Goal: Task Accomplishment & Management: Manage account settings

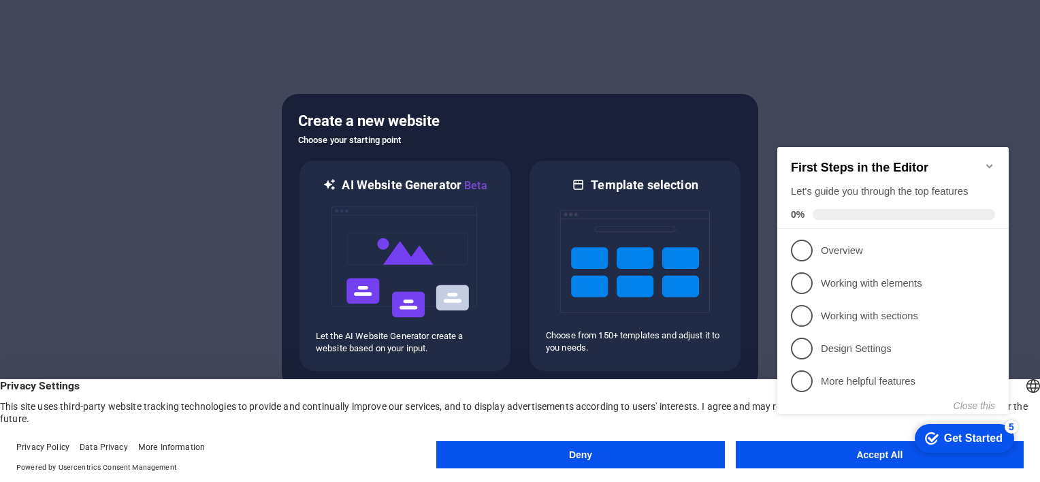
click at [849, 458] on appcues-checklist "Contextual help checklist present on screen" at bounding box center [896, 294] width 248 height 335
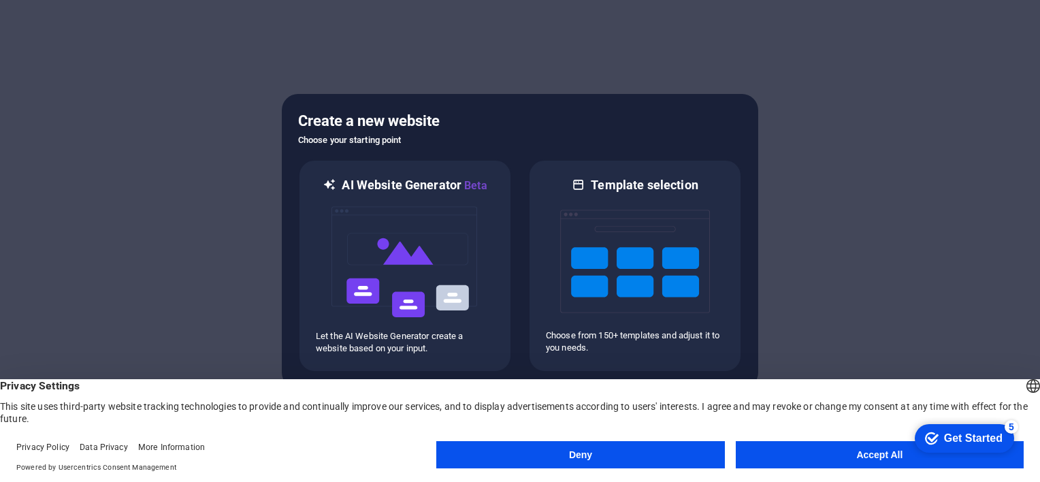
click at [794, 454] on button "Accept All" at bounding box center [880, 454] width 288 height 27
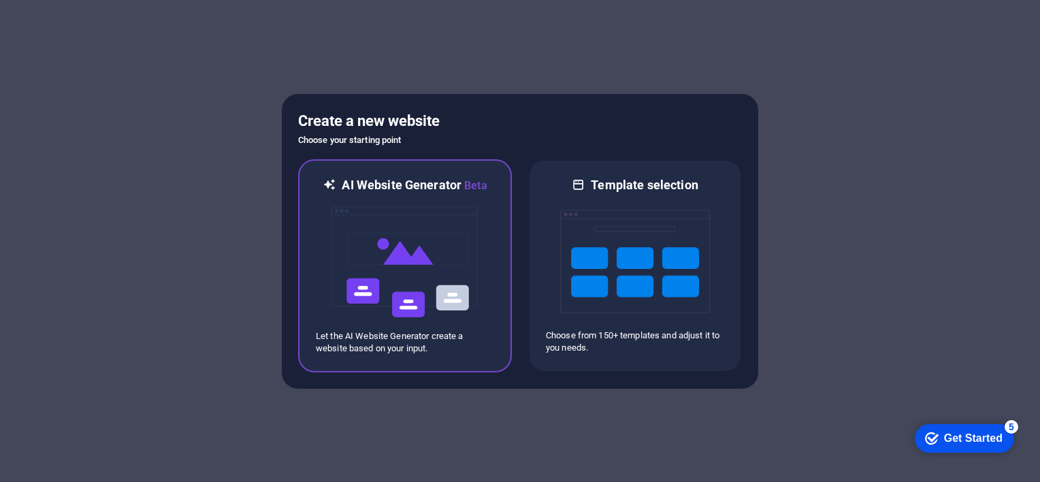
click at [425, 272] on img at bounding box center [405, 262] width 150 height 136
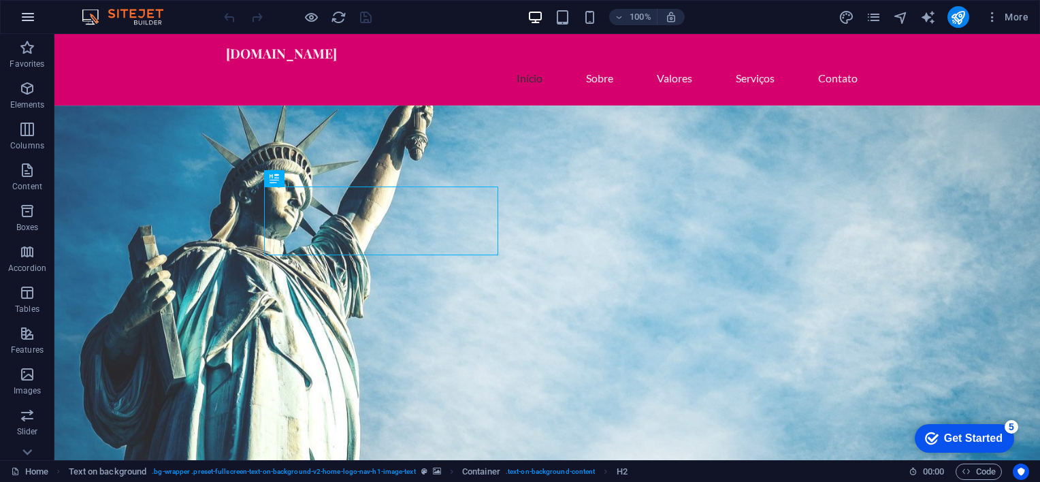
click at [18, 18] on button "button" at bounding box center [28, 17] width 33 height 33
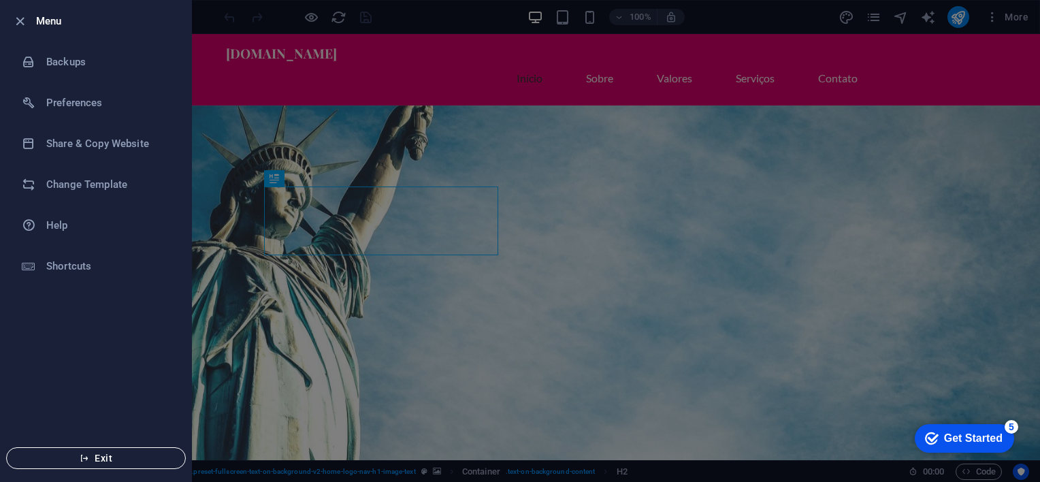
click at [116, 457] on span "Exit" at bounding box center [96, 458] width 157 height 11
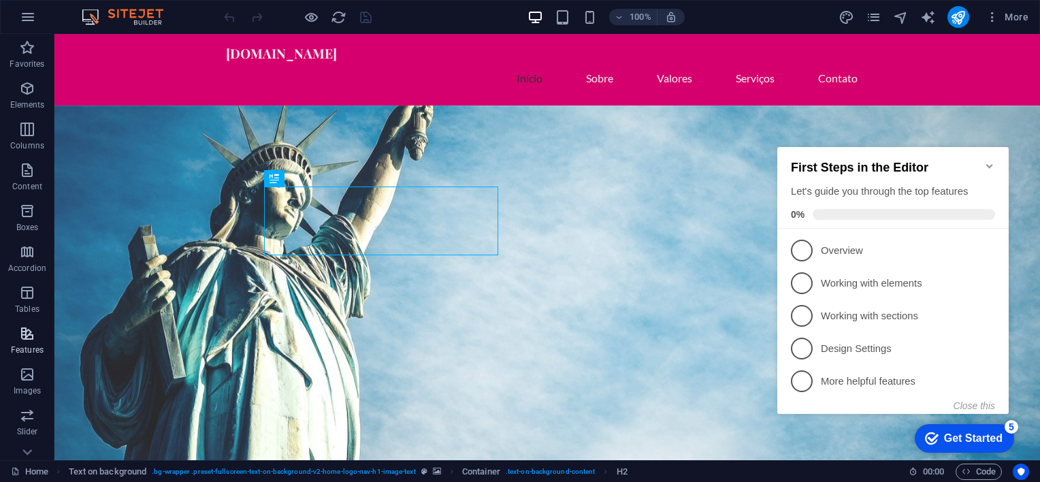
scroll to position [186, 0]
click at [997, 18] on icon "button" at bounding box center [992, 17] width 14 height 14
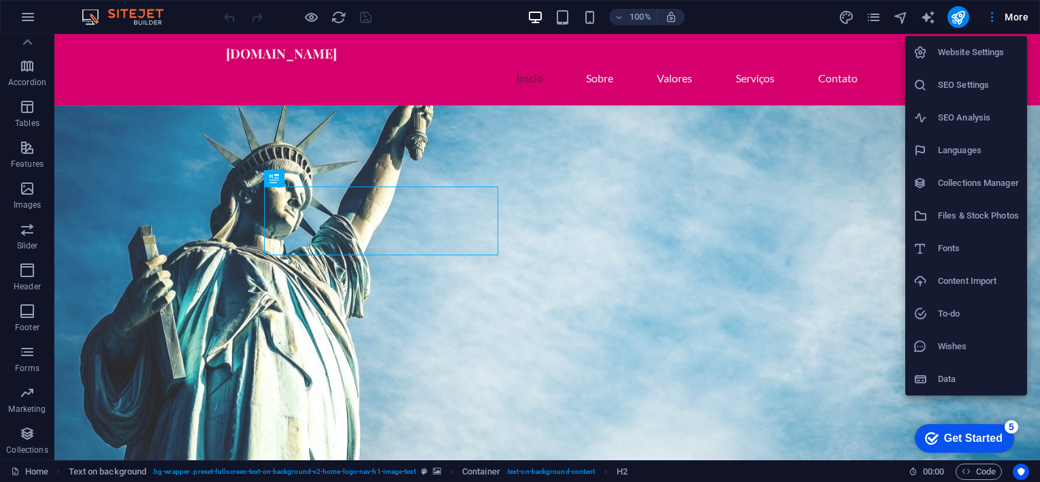
click at [757, 17] on div at bounding box center [520, 241] width 1040 height 482
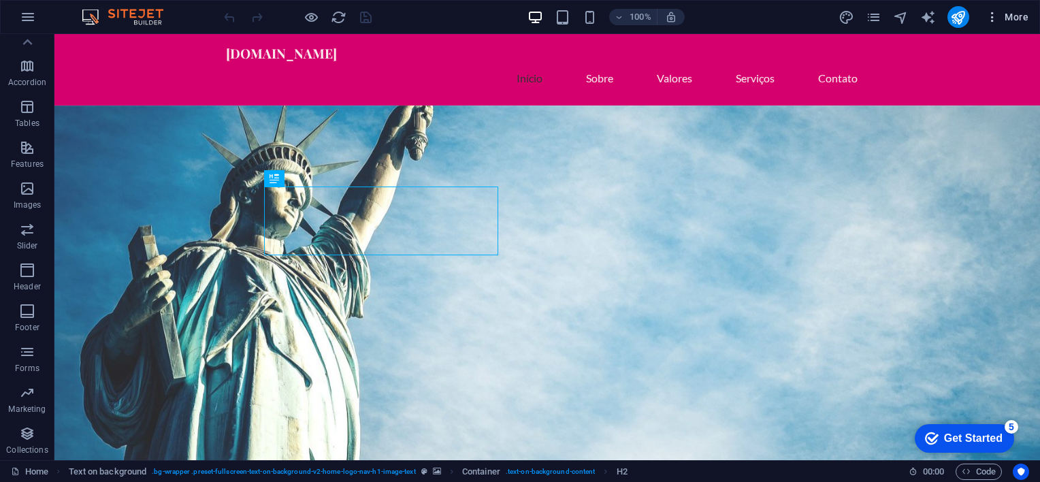
click at [995, 16] on icon "button" at bounding box center [992, 17] width 14 height 14
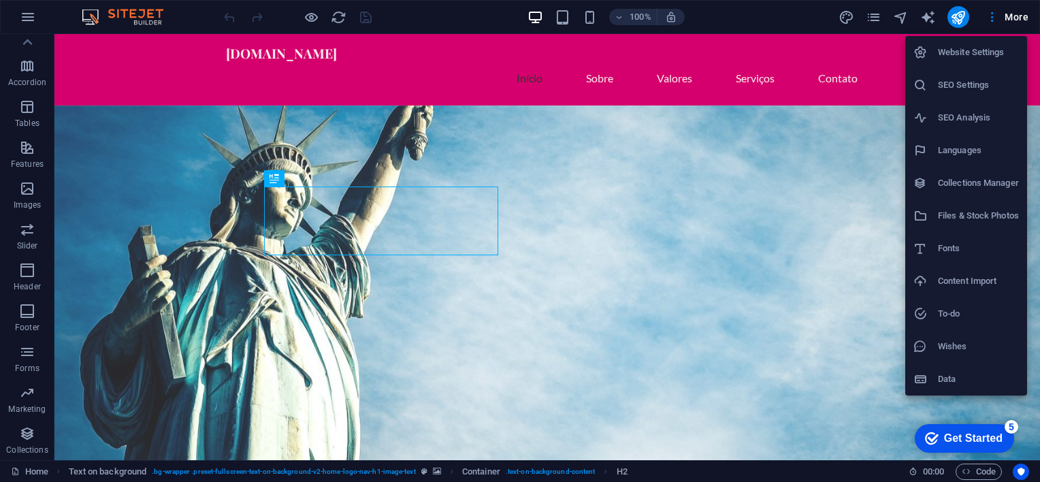
click at [26, 14] on div at bounding box center [520, 241] width 1040 height 482
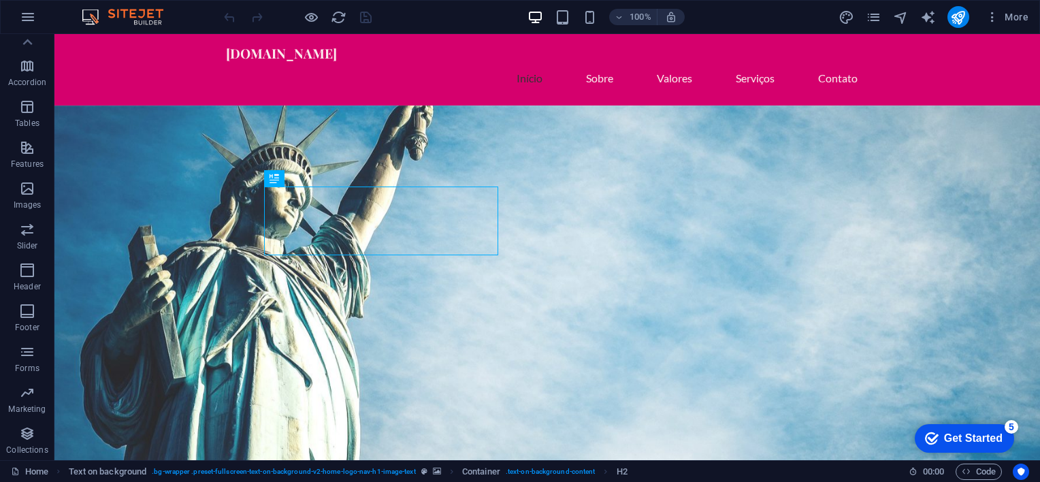
click at [30, 16] on icon "button" at bounding box center [28, 17] width 16 height 16
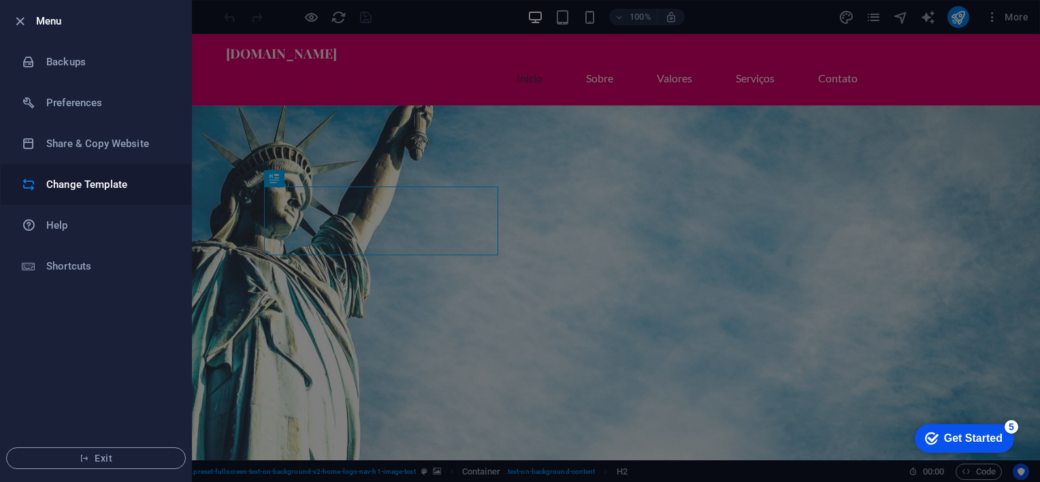
click at [110, 183] on h6 "Change Template" at bounding box center [109, 184] width 126 height 16
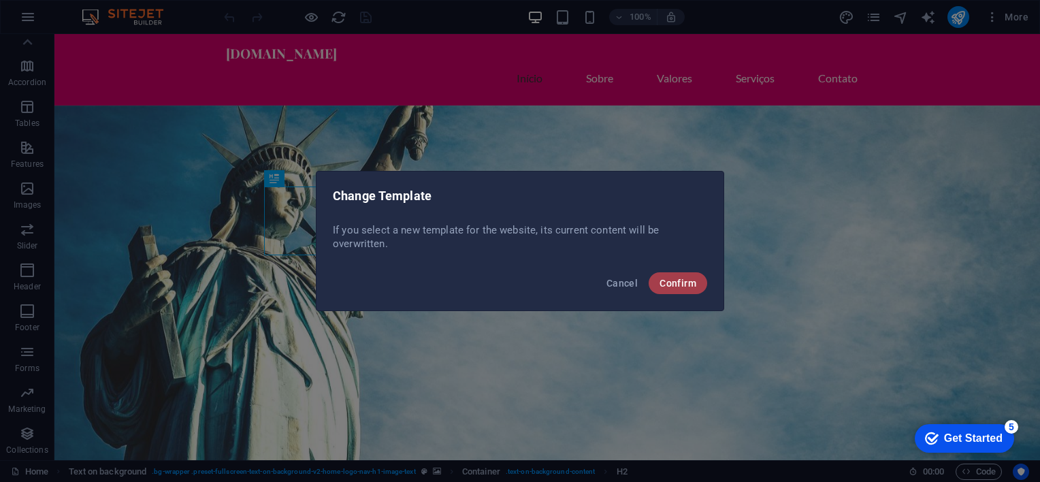
click at [681, 286] on span "Confirm" at bounding box center [677, 283] width 37 height 11
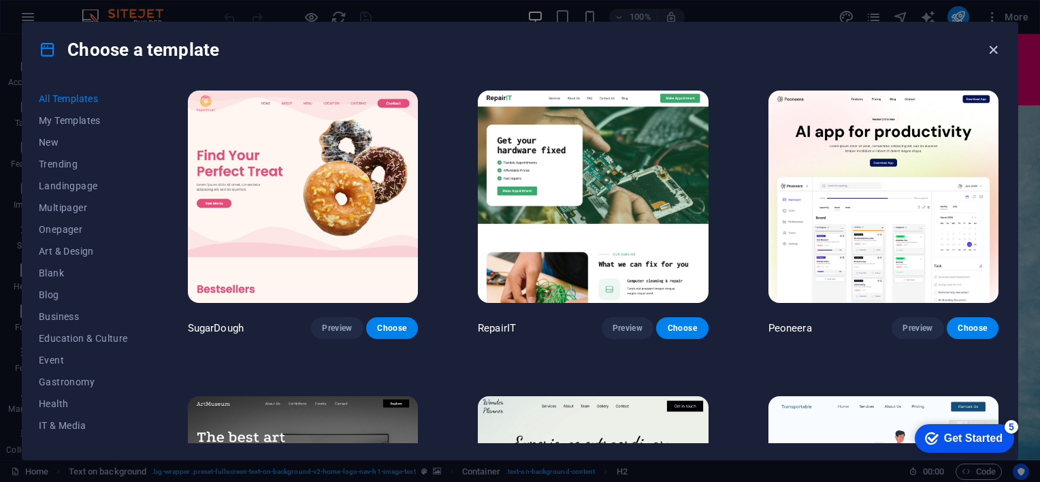
click at [995, 49] on icon "button" at bounding box center [993, 50] width 16 height 16
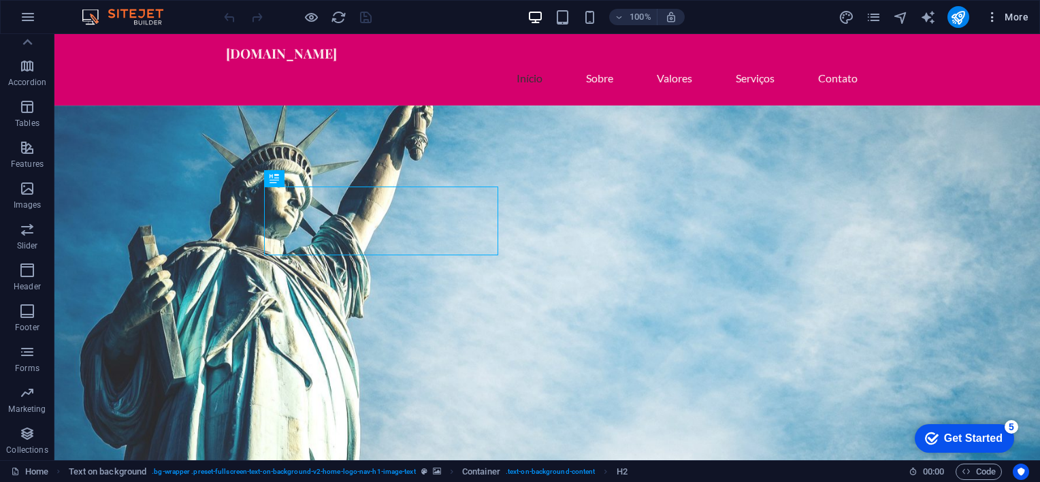
click at [1007, 21] on span "More" at bounding box center [1006, 17] width 43 height 14
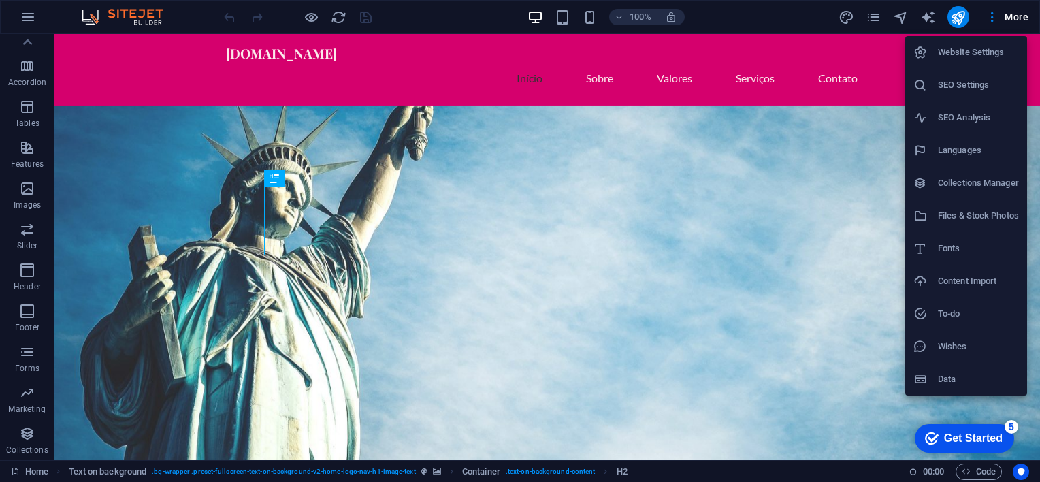
click at [963, 149] on h6 "Languages" at bounding box center [978, 150] width 81 height 16
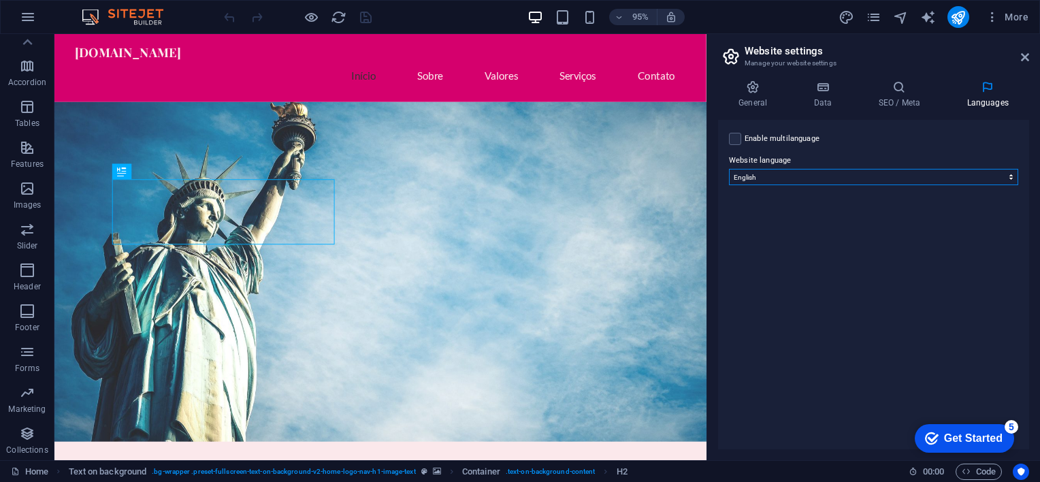
click at [836, 182] on select "Abkhazian Afar Afrikaans Akan Albanian Amharic Arabic Aragonese Armenian Assame…" at bounding box center [873, 177] width 289 height 16
select select "128"
click at [729, 169] on select "Abkhazian Afar Afrikaans Akan Albanian Amharic Arabic Aragonese Armenian Assame…" at bounding box center [873, 177] width 289 height 16
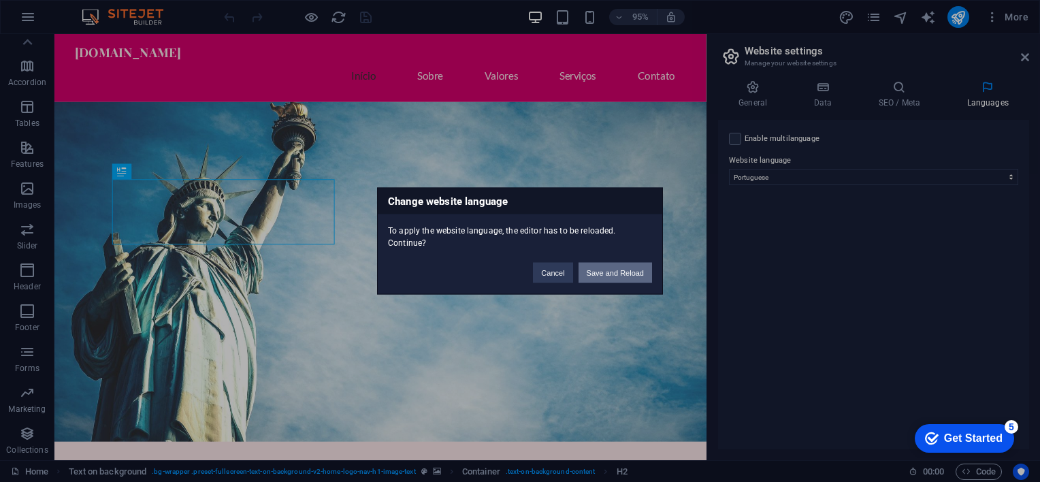
click at [604, 264] on button "Save and Reload" at bounding box center [614, 273] width 73 height 20
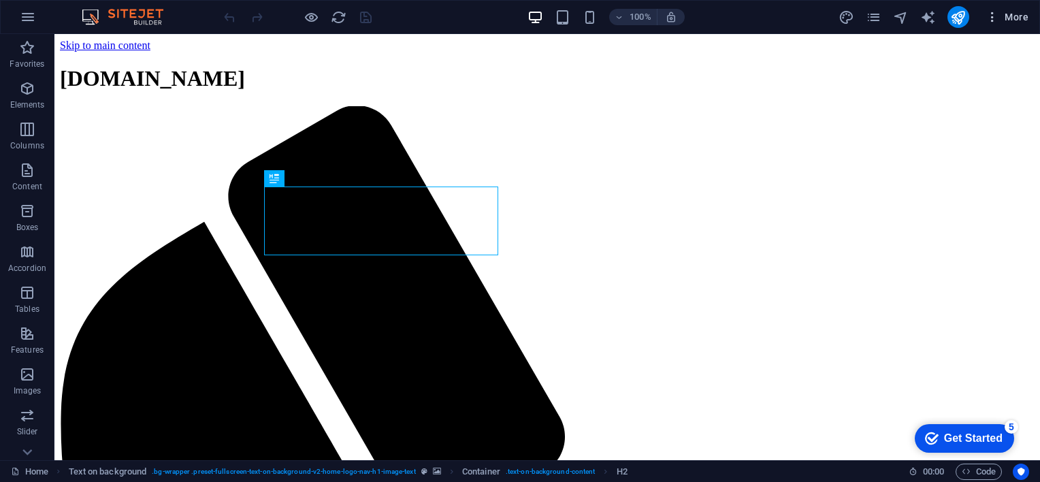
click at [1013, 22] on span "More" at bounding box center [1006, 17] width 43 height 14
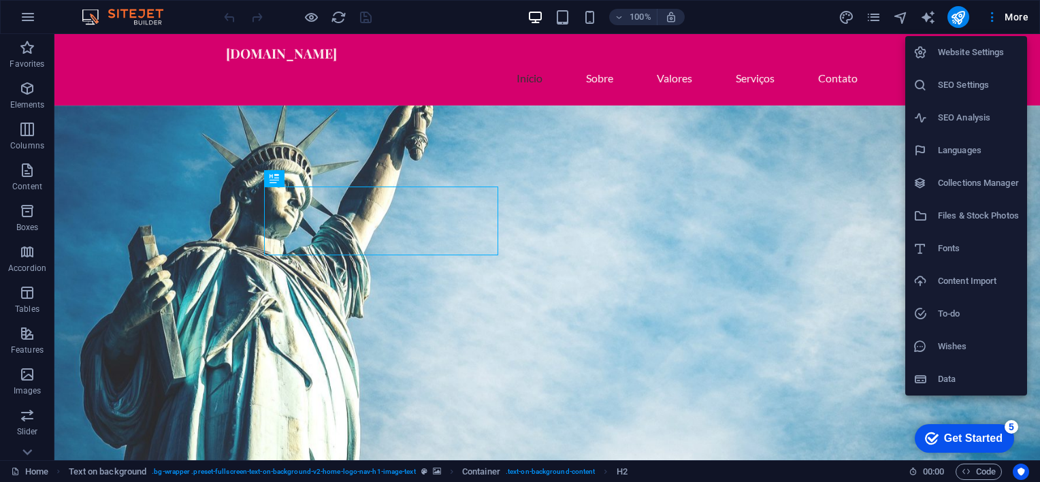
click at [980, 162] on li "Languages" at bounding box center [966, 150] width 122 height 33
select select "128"
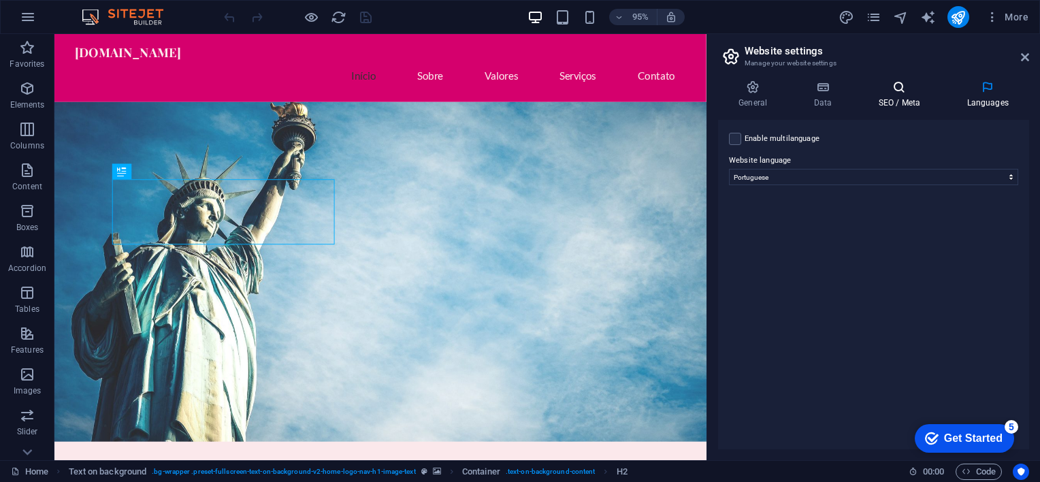
click at [906, 85] on icon at bounding box center [898, 87] width 83 height 14
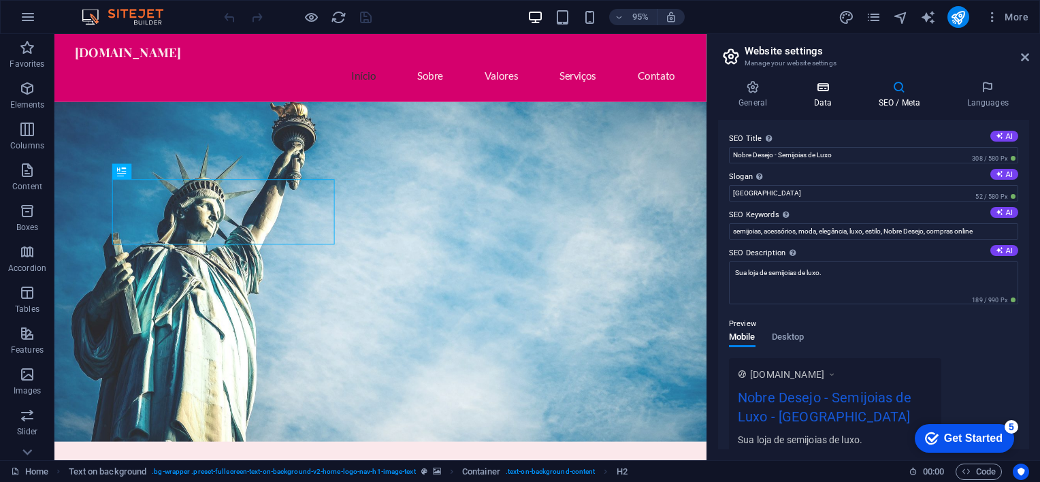
click at [826, 88] on icon at bounding box center [822, 87] width 59 height 14
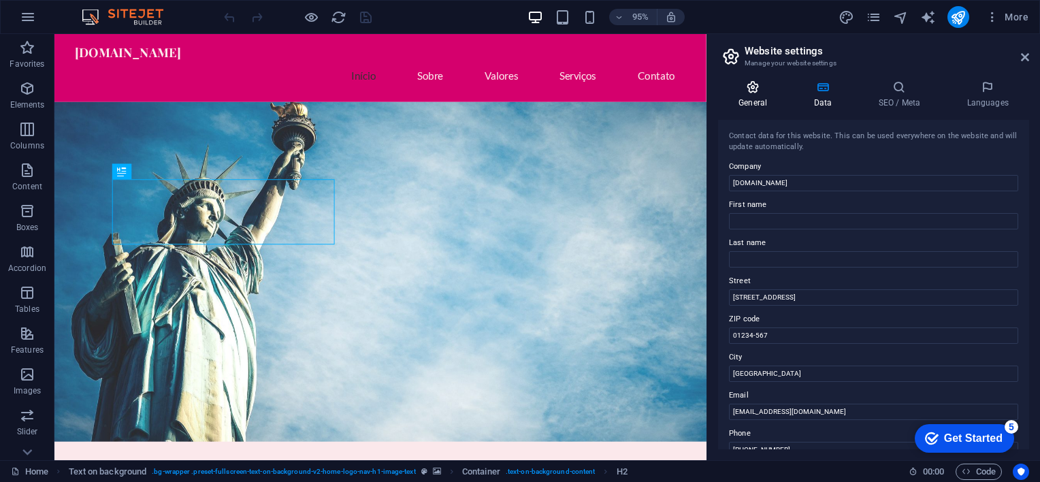
click at [747, 98] on h4 "General" at bounding box center [755, 94] width 75 height 29
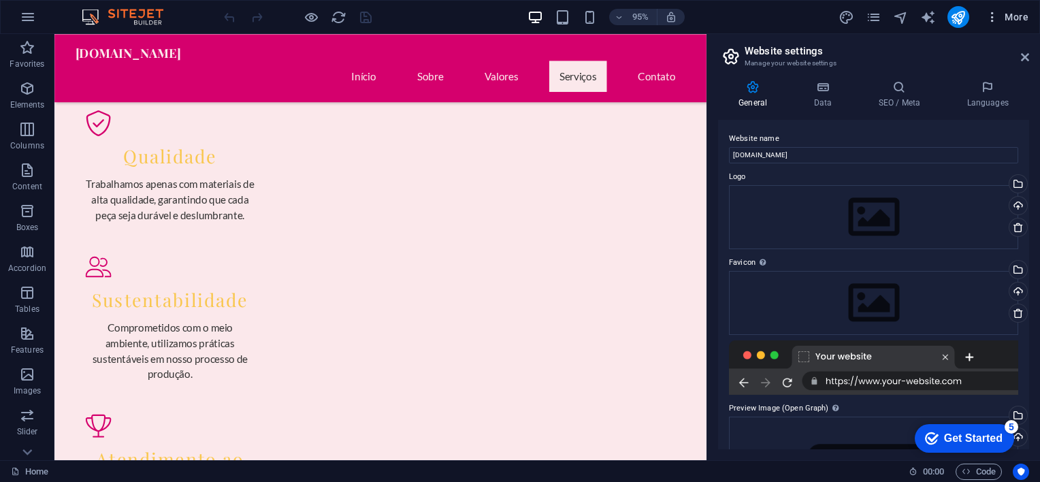
click at [990, 22] on icon "button" at bounding box center [992, 17] width 14 height 14
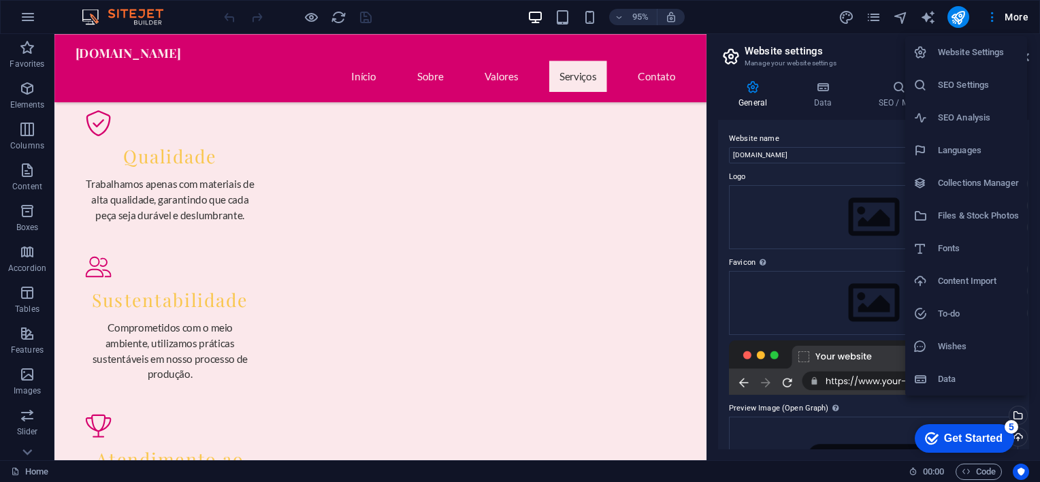
click at [746, 10] on div at bounding box center [520, 241] width 1040 height 482
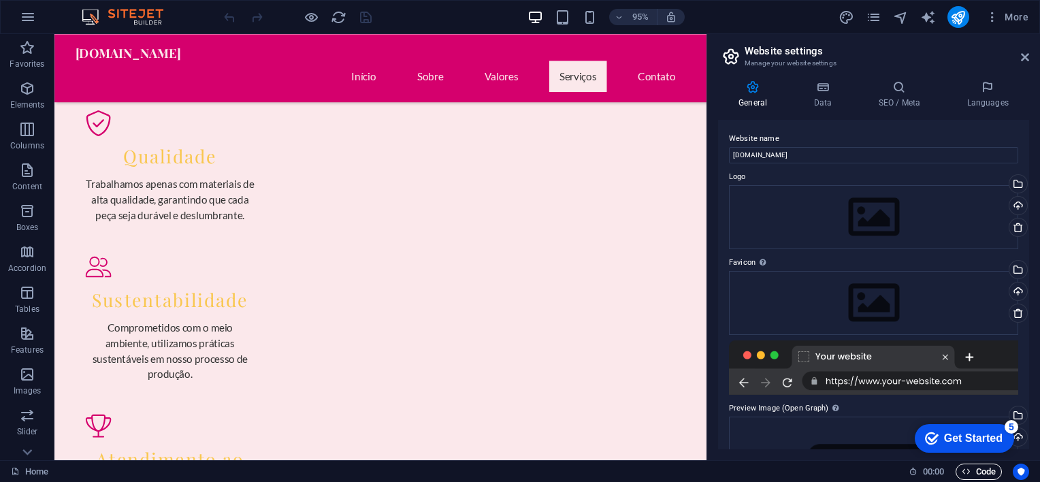
click at [983, 474] on span "Code" at bounding box center [979, 471] width 34 height 16
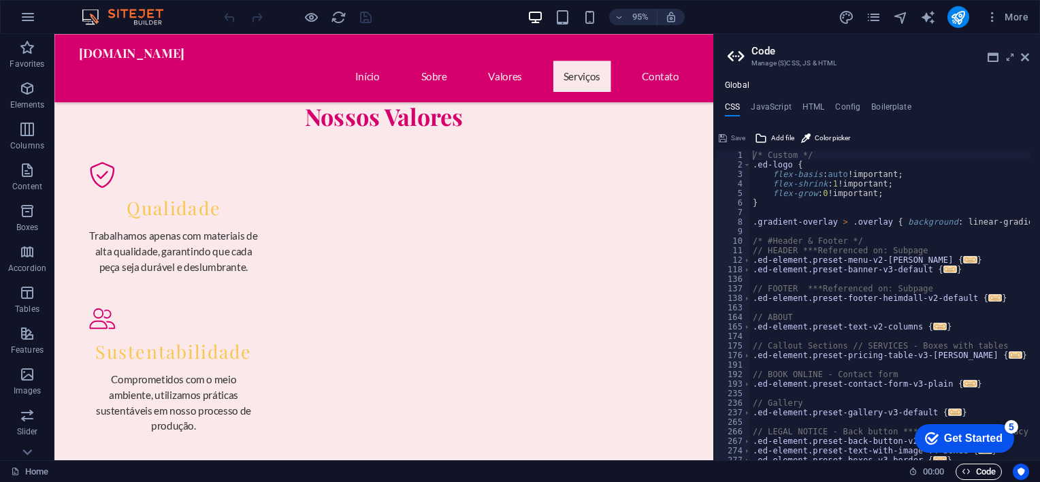
click at [983, 474] on span "Code" at bounding box center [979, 471] width 34 height 16
click at [32, 454] on p "Collections" at bounding box center [27, 449] width 42 height 11
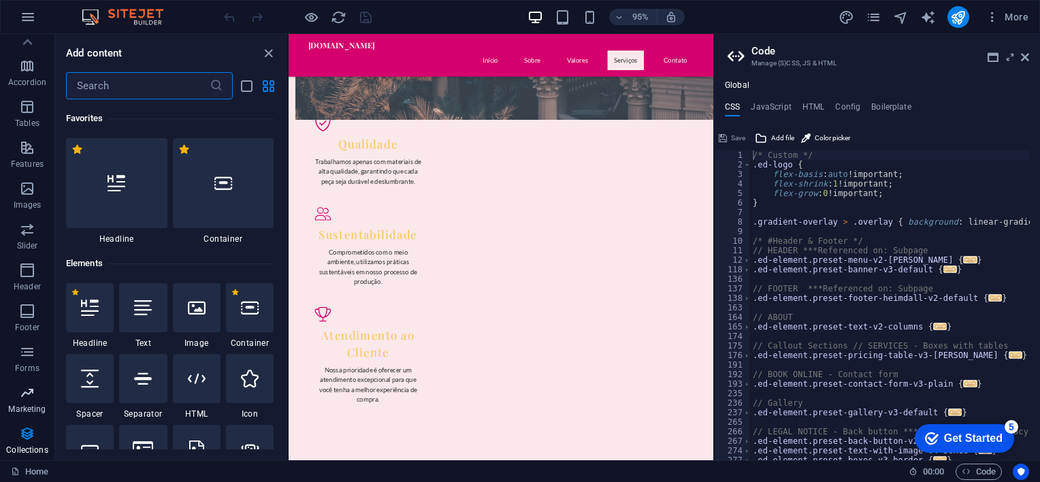
scroll to position [808, 0]
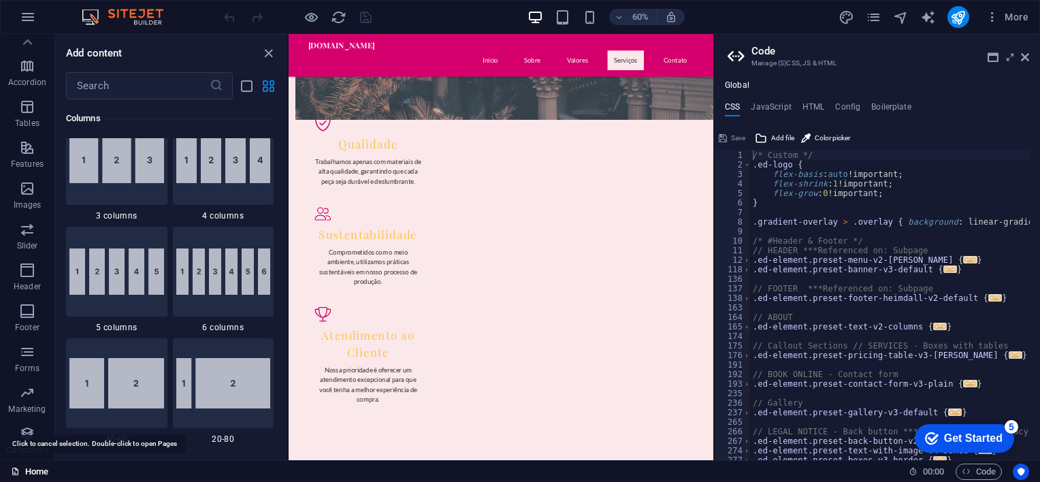
click at [36, 474] on link "Home" at bounding box center [29, 471] width 37 height 16
click at [992, 16] on icon "button" at bounding box center [992, 17] width 14 height 14
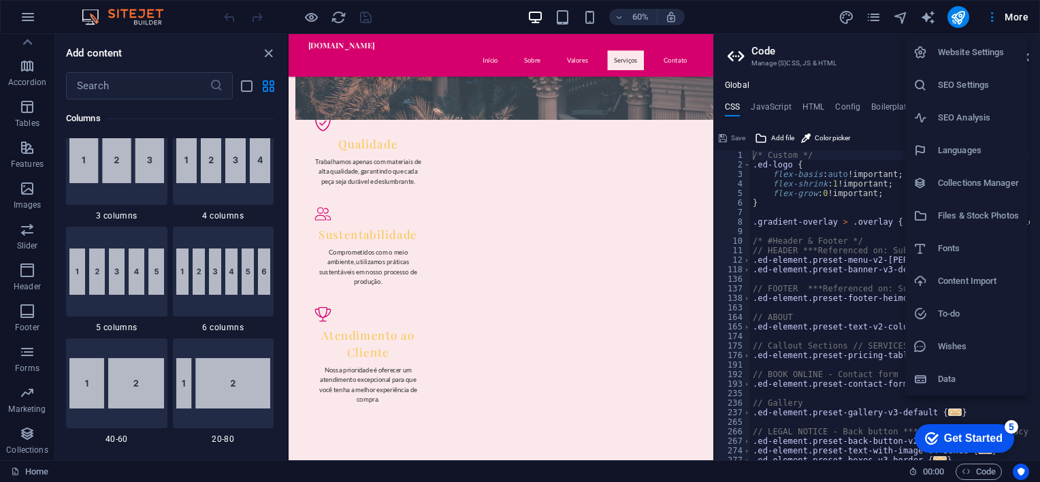
click at [984, 52] on h6 "Website Settings" at bounding box center [978, 52] width 81 height 16
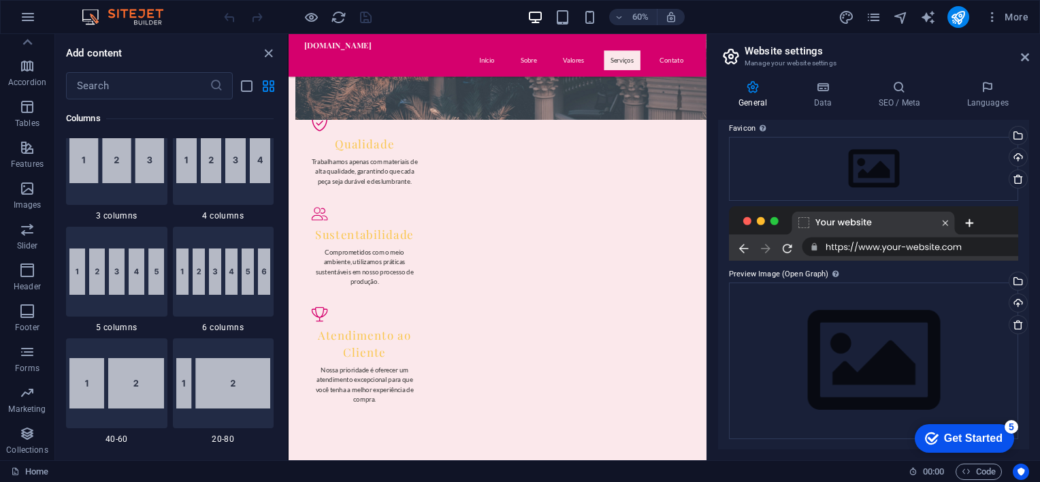
scroll to position [0, 0]
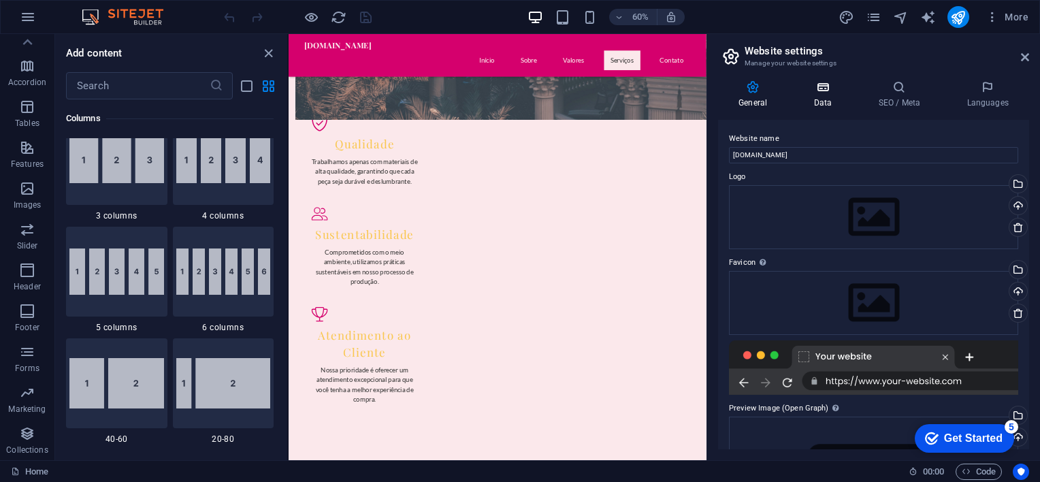
click at [817, 97] on h4 "Data" at bounding box center [825, 94] width 65 height 29
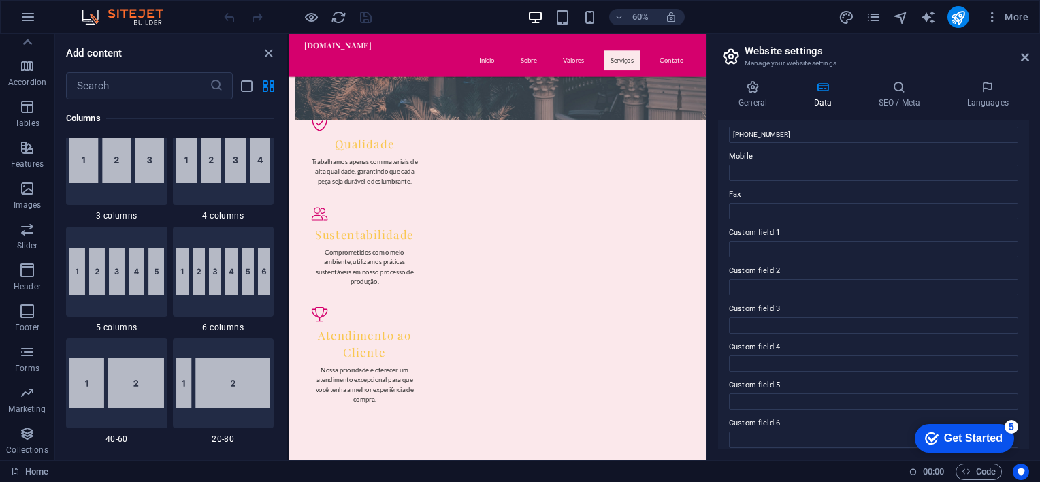
scroll to position [324, 0]
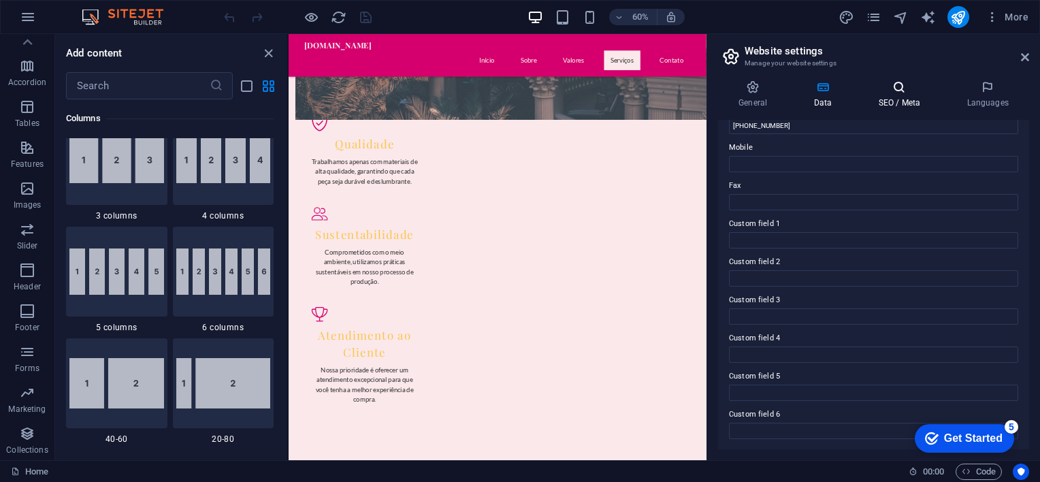
click at [906, 91] on icon at bounding box center [898, 87] width 83 height 14
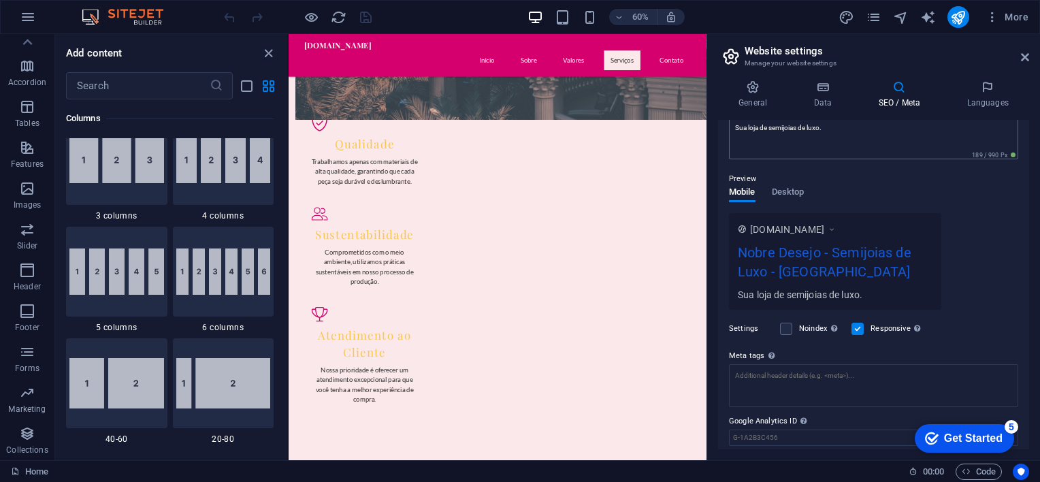
scroll to position [189, 0]
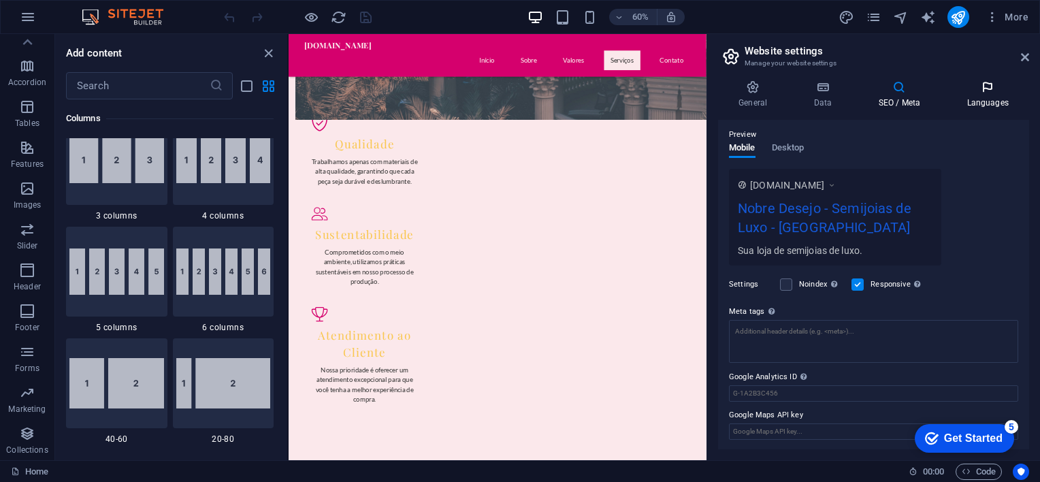
click at [983, 89] on icon at bounding box center [987, 87] width 83 height 14
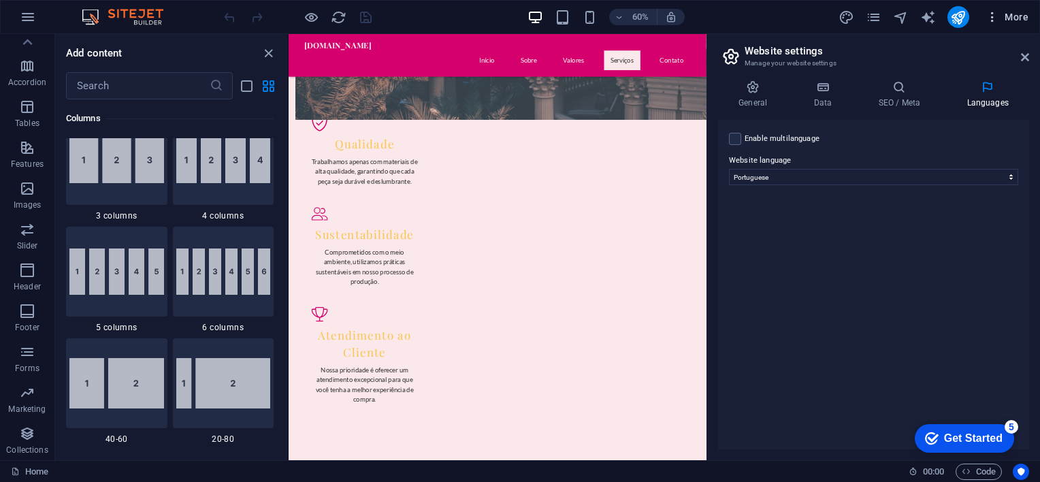
click at [992, 17] on icon "button" at bounding box center [992, 17] width 14 height 14
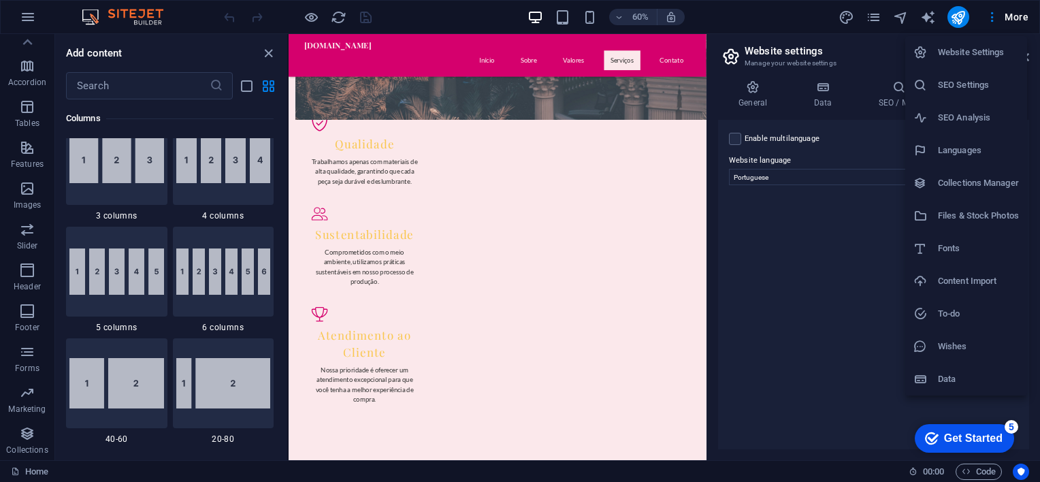
click at [838, 346] on div at bounding box center [520, 241] width 1040 height 482
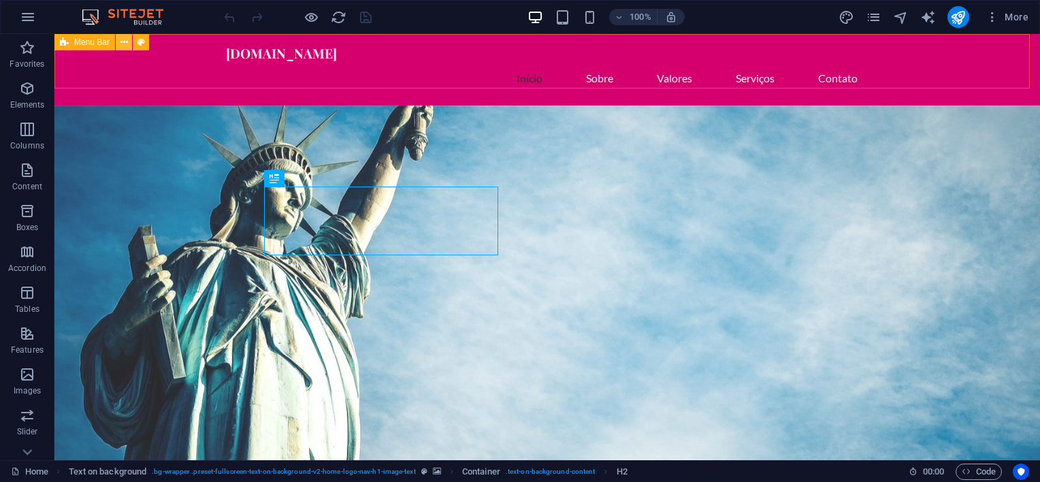
click at [122, 43] on icon at bounding box center [123, 42] width 7 height 14
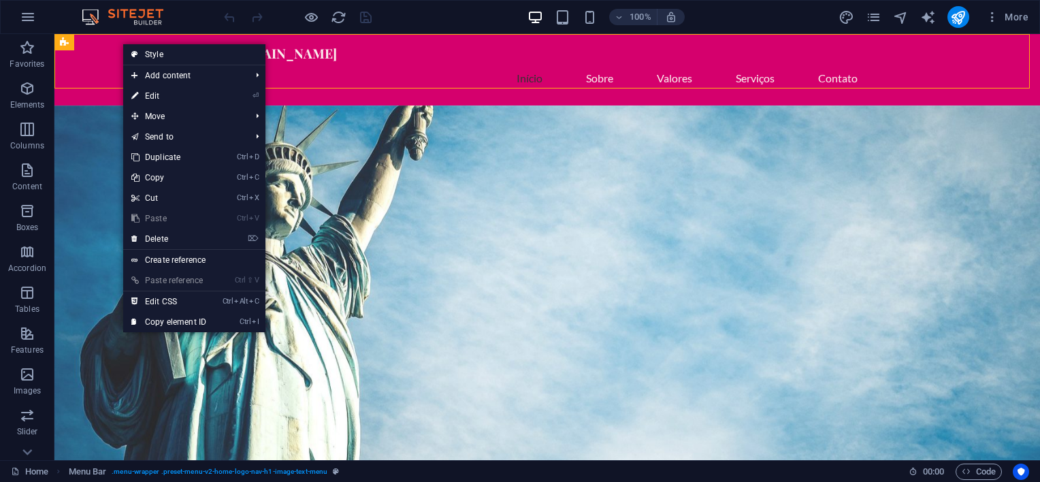
click at [50, 16] on div "100% More" at bounding box center [520, 17] width 1039 height 33
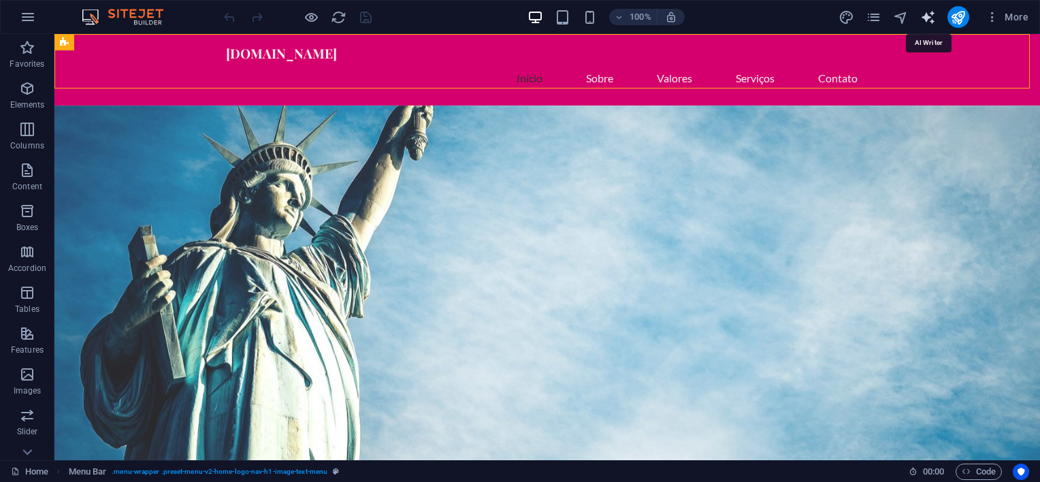
click at [928, 15] on icon "text_generator" at bounding box center [928, 18] width 16 height 16
select select "English"
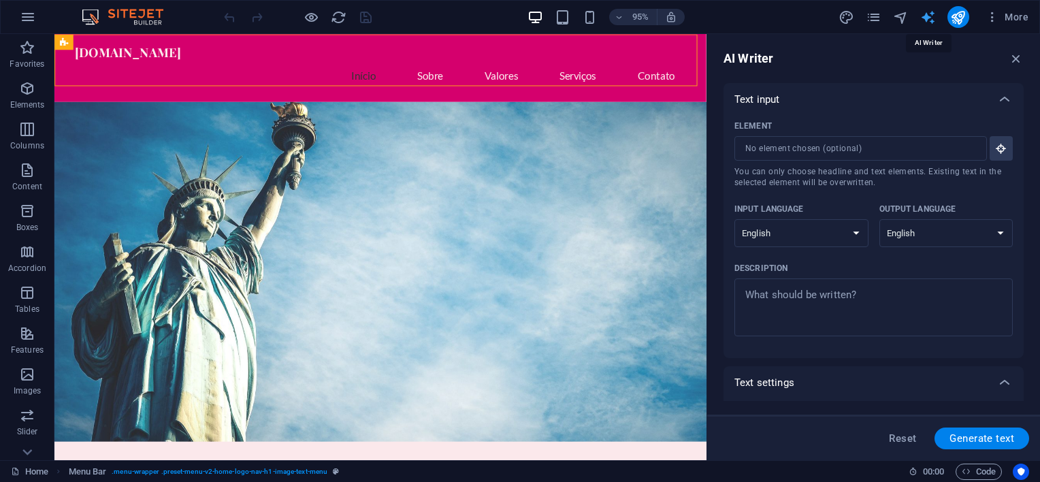
click at [928, 15] on icon "text_generator" at bounding box center [928, 18] width 16 height 16
click at [877, 11] on icon "pages" at bounding box center [874, 18] width 16 height 16
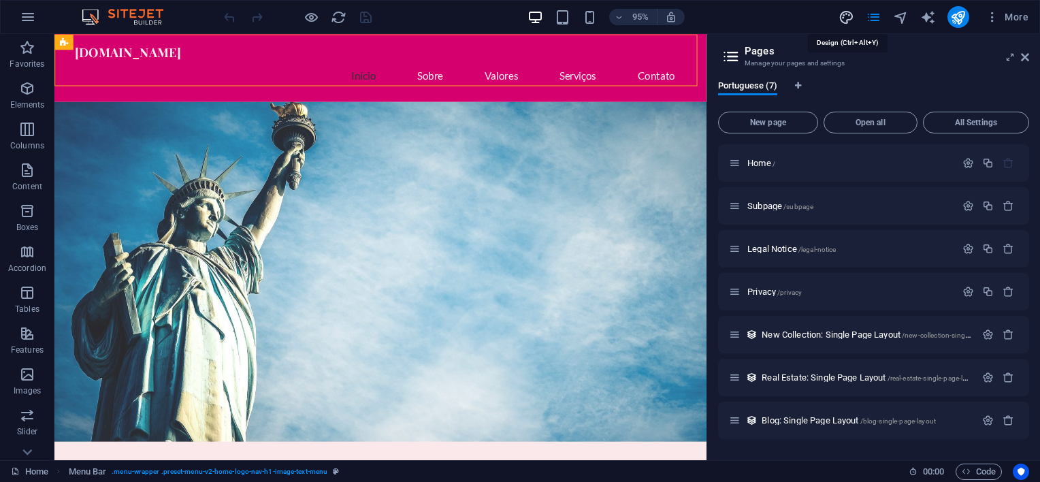
click at [847, 14] on icon "design" at bounding box center [846, 18] width 16 height 16
select select "px"
select select "200"
select select "px"
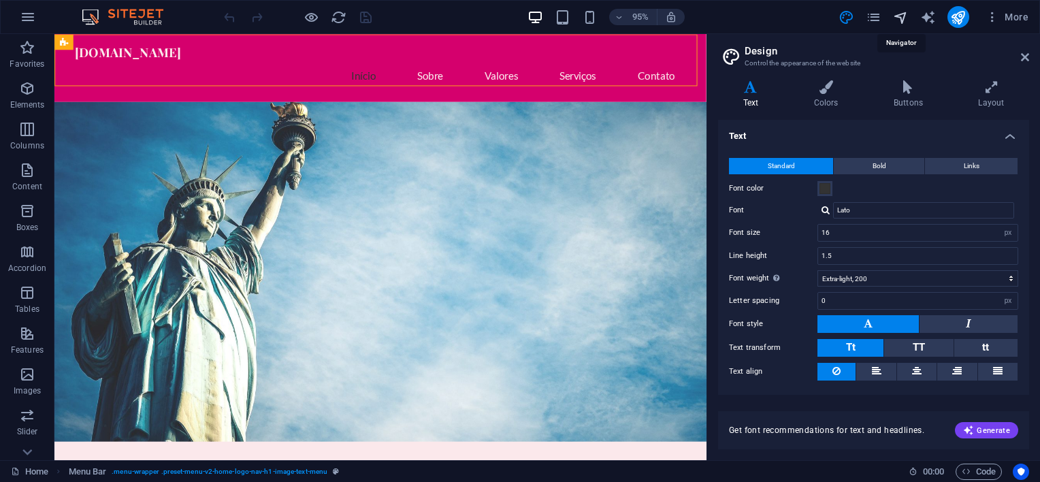
click at [898, 18] on icon "navigator" at bounding box center [901, 18] width 16 height 16
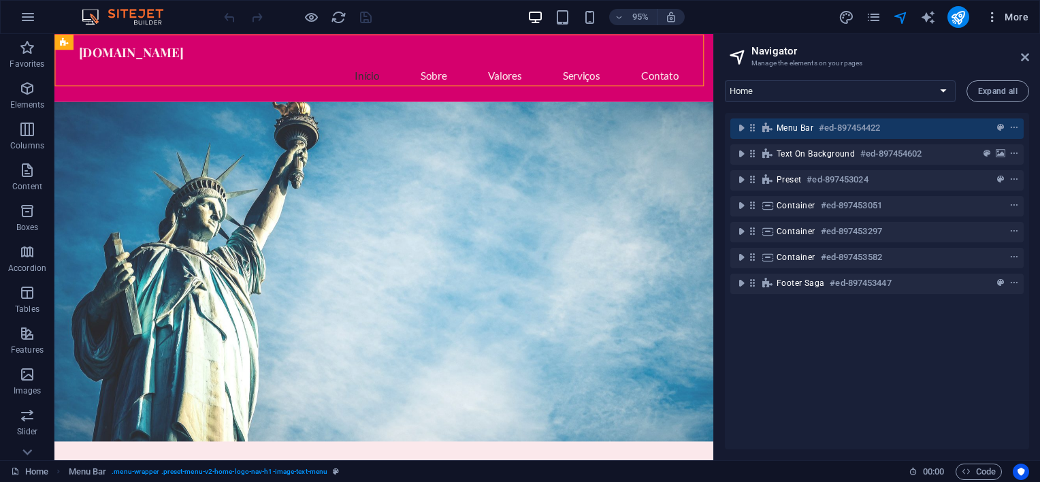
click at [996, 22] on icon "button" at bounding box center [992, 17] width 14 height 14
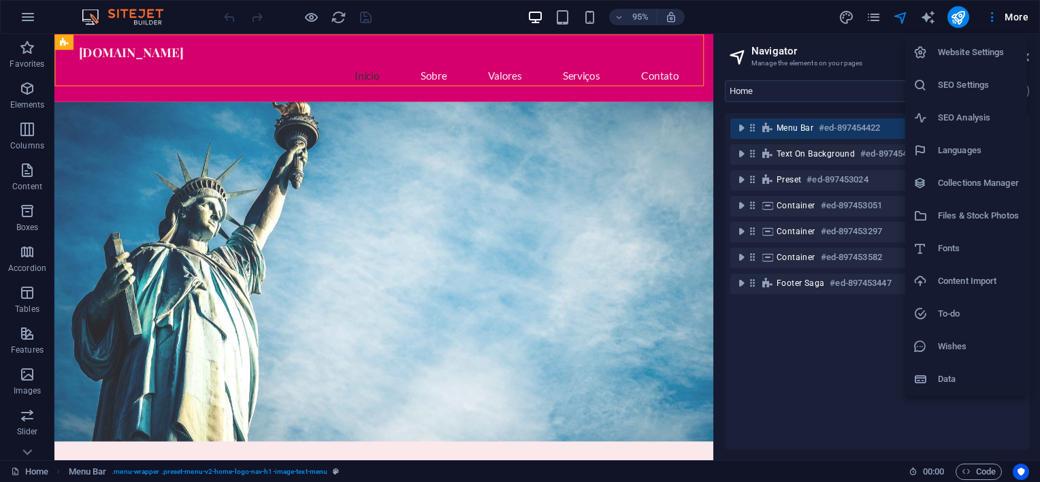
click at [821, 367] on div at bounding box center [520, 241] width 1040 height 482
